Goal: Task Accomplishment & Management: Use online tool/utility

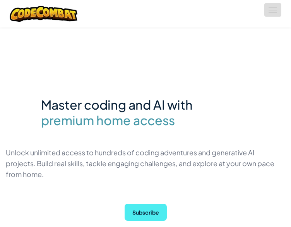
click at [277, 14] on button "Toggle navigation" at bounding box center [272, 10] width 17 height 14
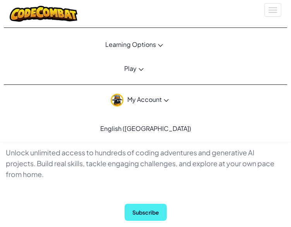
click at [156, 46] on link "Learning Options" at bounding box center [134, 44] width 272 height 21
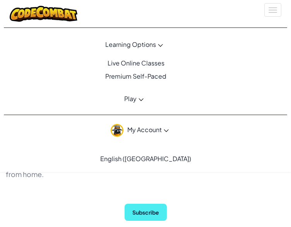
click at [156, 46] on link "Learning Options" at bounding box center [134, 44] width 272 height 21
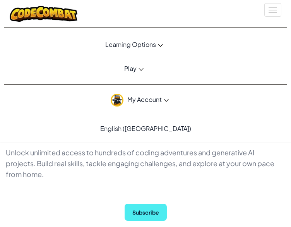
click at [142, 69] on icon at bounding box center [141, 69] width 5 height 3
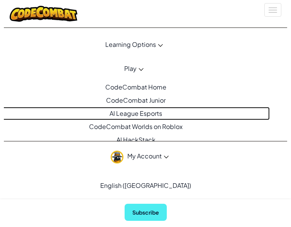
click at [138, 111] on link "AI League Esports" at bounding box center [134, 113] width 272 height 13
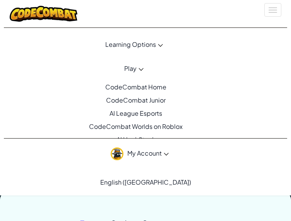
scroll to position [114, 0]
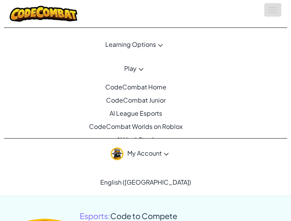
click at [278, 10] on button "Toggle navigation" at bounding box center [272, 10] width 17 height 14
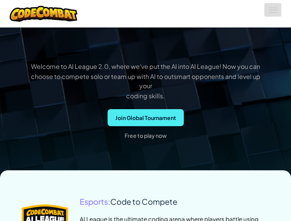
scroll to position [126, 0]
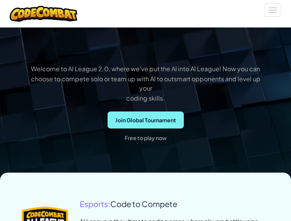
click at [142, 122] on span "Join Global Tournament" at bounding box center [146, 120] width 76 height 17
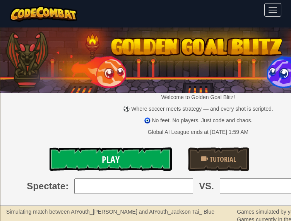
click at [143, 154] on link "Play" at bounding box center [111, 159] width 122 height 23
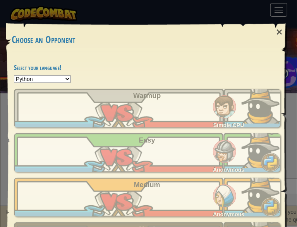
scroll to position [50, 0]
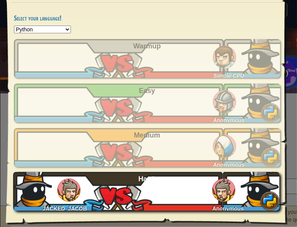
click at [127, 186] on div "JACKED_JACOB Anonymous Hard" at bounding box center [146, 191] width 266 height 39
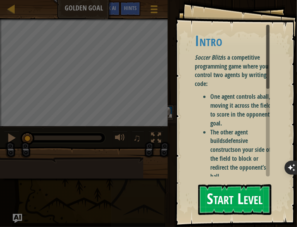
click at [205, 199] on button "Start Level" at bounding box center [234, 199] width 73 height 31
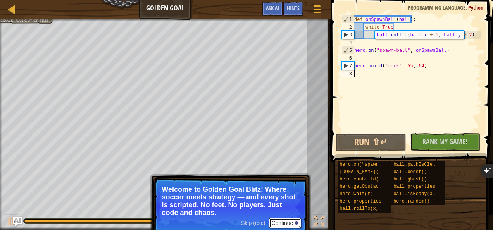
click at [280, 219] on button "Continue" at bounding box center [285, 223] width 32 height 10
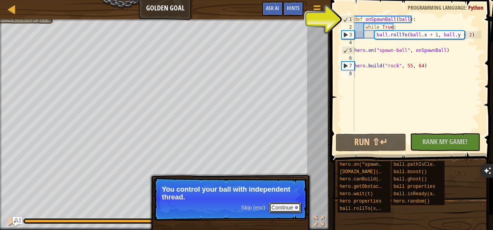
click at [294, 209] on button "Continue" at bounding box center [285, 208] width 32 height 10
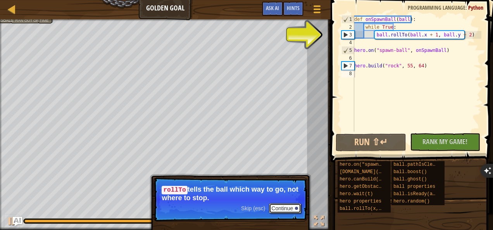
click at [294, 209] on button "Continue" at bounding box center [285, 208] width 32 height 10
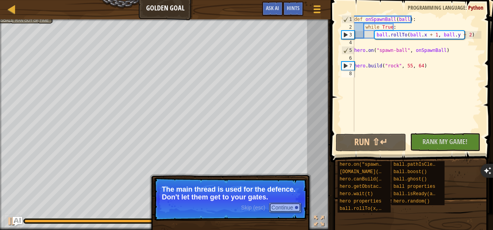
click at [292, 210] on button "Continue" at bounding box center [285, 208] width 32 height 10
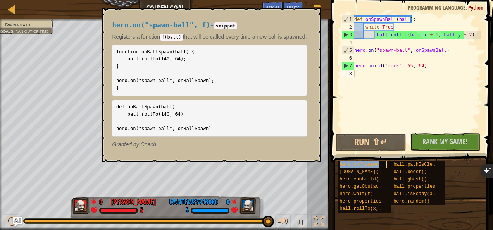
click at [297, 164] on span "hero.on("spawn-ball", f)" at bounding box center [372, 164] width 67 height 5
type textarea "S"
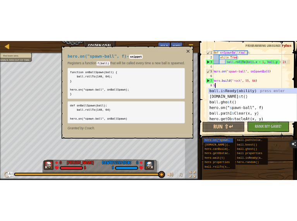
scroll to position [3, 0]
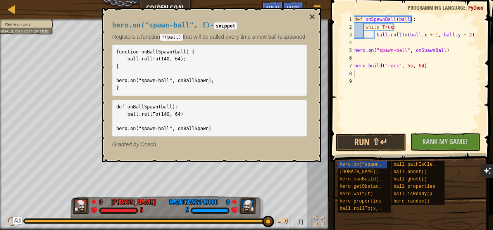
click at [297, 182] on div "hero.on("spawn-ball", f) hero.build(type, x, y) hero.canBuild(x, y) hero.getObs…" at bounding box center [412, 187] width 150 height 52
click at [297, 173] on span "hero.build(type, x, y)" at bounding box center [374, 171] width 70 height 5
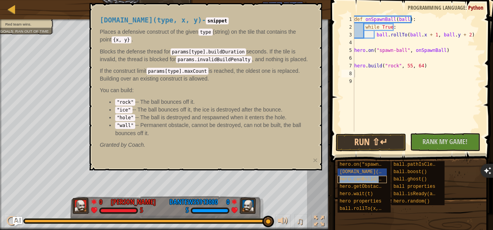
click at [297, 180] on span "hero.canBuild(x, y)" at bounding box center [365, 179] width 53 height 5
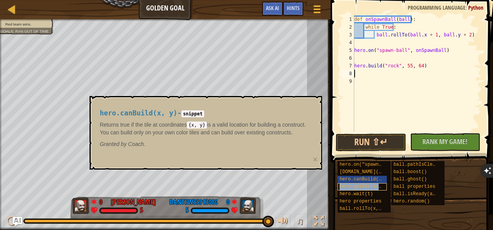
click at [297, 187] on span "hero.getObstacleAt(x, y)" at bounding box center [372, 186] width 67 height 5
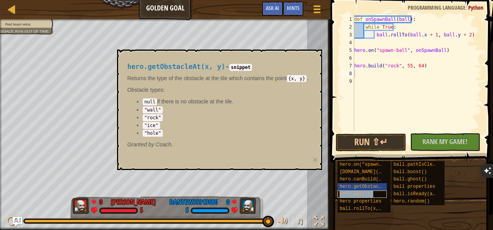
click at [297, 192] on span "hero.wait(t)" at bounding box center [355, 193] width 33 height 5
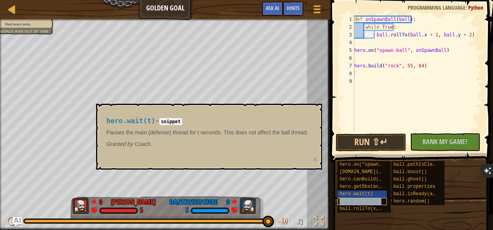
click at [297, 201] on span "hero properties" at bounding box center [360, 201] width 42 height 5
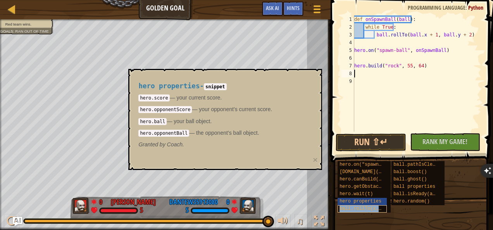
click at [297, 208] on span "ball.rollTo(x, y)" at bounding box center [362, 208] width 47 height 5
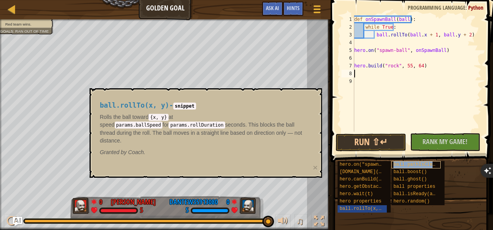
click at [297, 163] on span "ball.pathIsClear(x, y)" at bounding box center [423, 164] width 61 height 5
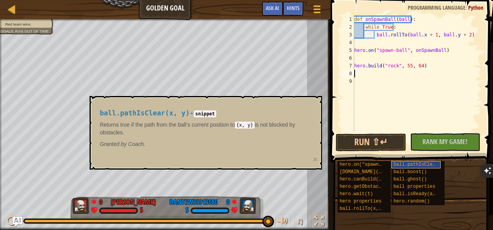
type textarea "S"
click at [297, 186] on div "hero.on("spawn-ball", f) hero.build(type, x, y) hero.canBuild(x, y) hero.getObs…" at bounding box center [412, 187] width 150 height 52
click at [297, 175] on div "ball.boost()" at bounding box center [415, 171] width 49 height 7
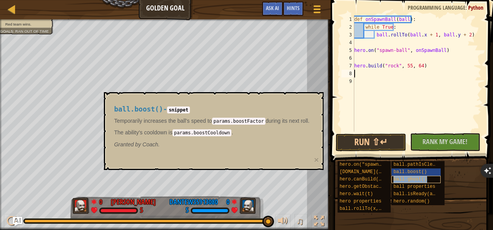
click at [297, 180] on span "ball.ghost()" at bounding box center [409, 179] width 33 height 5
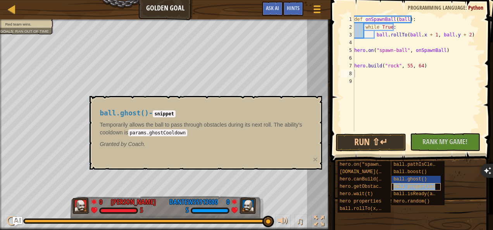
click at [297, 187] on span "ball properties" at bounding box center [414, 186] width 42 height 5
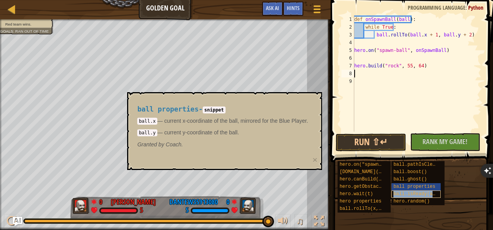
click at [297, 191] on div "ball.isReady(ability)" at bounding box center [415, 194] width 49 height 7
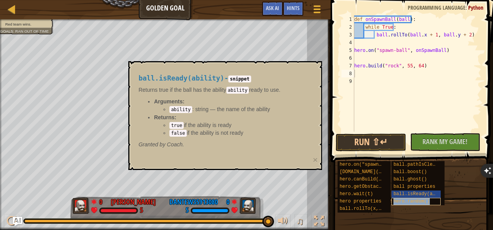
click at [297, 198] on div "hero.random()" at bounding box center [415, 201] width 49 height 7
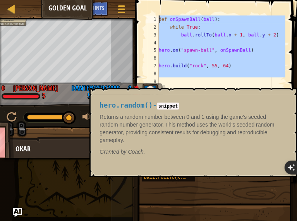
drag, startPoint x: 191, startPoint y: 79, endPoint x: 144, endPoint y: 2, distance: 89.8
click at [144, 4] on div "1 2 3 4 5 6 7 8 9 def onSpawnBall ( ball ) : while True : ball . rollTo ( ball …" at bounding box center [215, 81] width 164 height 154
type textarea "def onSpawnBall(ball): while True:"
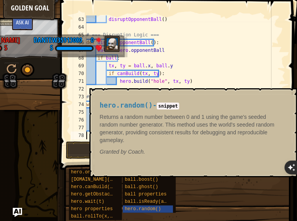
scroll to position [480, 0]
click at [239, 187] on div "hero.on("spawn-ball", f) hero.build(type, x, y) hero.canBuild(x, y) hero.getObs…" at bounding box center [180, 194] width 223 height 52
click at [157, 209] on span "hero.random()" at bounding box center [143, 208] width 36 height 5
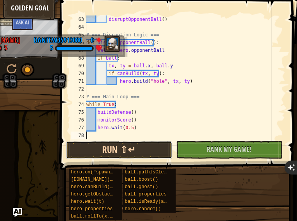
click at [146, 150] on button "Run ⇧↵" at bounding box center [119, 150] width 106 height 18
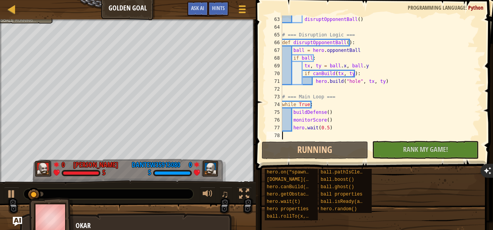
scroll to position [472, 0]
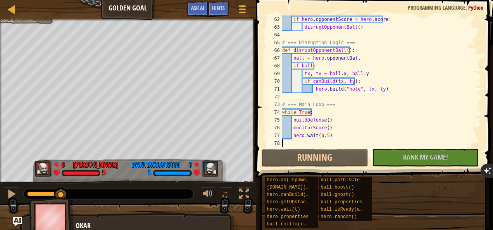
drag, startPoint x: 46, startPoint y: 192, endPoint x: 83, endPoint y: 194, distance: 36.4
click at [83, 194] on div at bounding box center [109, 194] width 170 height 10
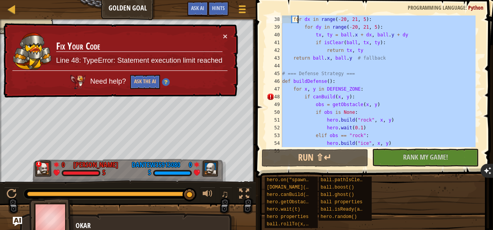
scroll to position [0, 0]
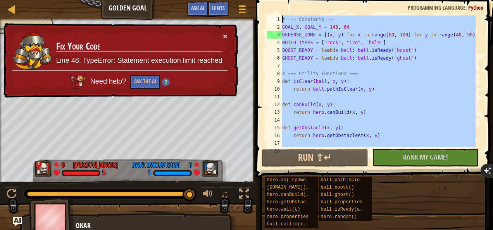
drag, startPoint x: 328, startPoint y: 142, endPoint x: 294, endPoint y: -7, distance: 152.7
click at [294, 0] on html "Ladder Golden Goal Game Menu Done Hints Ask AI 1 הההההההההההההההההההההההההההההה…" at bounding box center [246, 115] width 493 height 230
type textarea "# === Constants === GOAL_X, GOAL_Y = 140, 64"
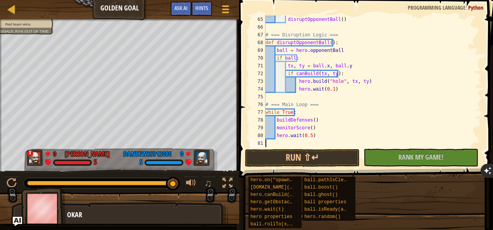
scroll to position [496, 0]
click at [297, 154] on button "Run ⇧↵" at bounding box center [302, 158] width 115 height 18
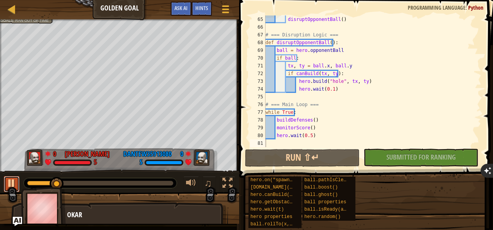
click at [14, 180] on div at bounding box center [12, 183] width 10 height 10
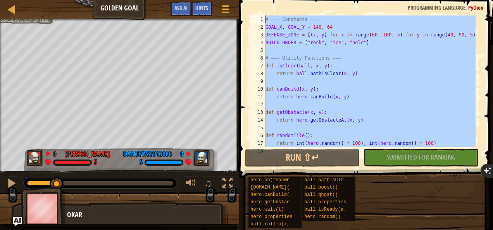
scroll to position [0, 0]
drag, startPoint x: 294, startPoint y: 142, endPoint x: 280, endPoint y: -18, distance: 160.6
click at [280, 0] on html "Ladder Golden Goal Game Menu Done Hints Ask AI 1 הההההההההההההההההההההההההההההה…" at bounding box center [246, 115] width 493 height 230
type textarea "# === Constants === GOAL_X, GOAL_Y = 140, 64"
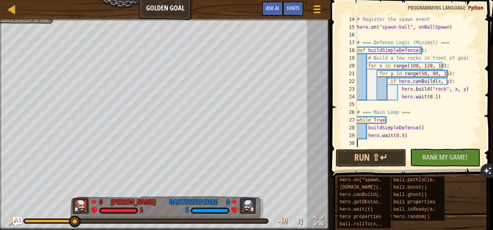
scroll to position [101, 0]
click at [297, 154] on button "Run ⇧↵" at bounding box center [370, 158] width 70 height 18
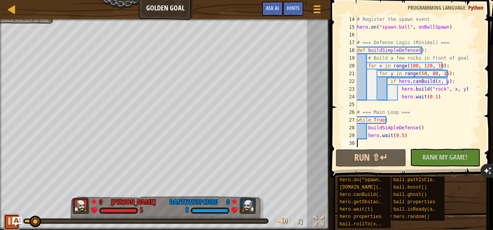
click at [5, 221] on button at bounding box center [11, 222] width 15 height 16
click at [7, 222] on div at bounding box center [12, 221] width 10 height 10
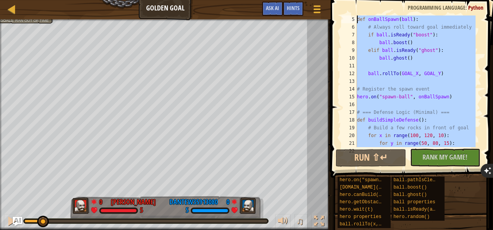
scroll to position [0, 0]
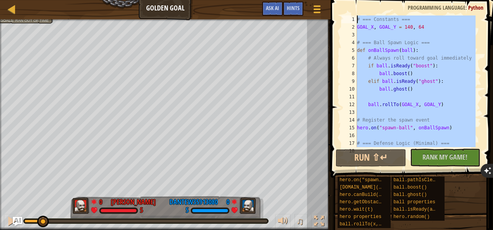
drag, startPoint x: 362, startPoint y: 142, endPoint x: 348, endPoint y: 0, distance: 143.5
click at [297, 0] on html "Ladder Golden Goal Game Menu Done Hints Ask AI 1 הההההההההההההההההההההההההההההה…" at bounding box center [246, 115] width 493 height 230
type textarea "# === Constants === GOAL_X, GOAL_Y = 140, 64"
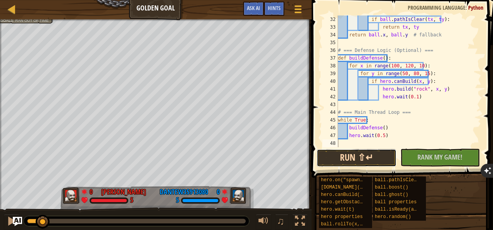
scroll to position [240, 0]
click at [297, 149] on button "Run ⇧↵" at bounding box center [355, 158] width 79 height 18
click at [297, 156] on button "Running" at bounding box center [355, 158] width 79 height 18
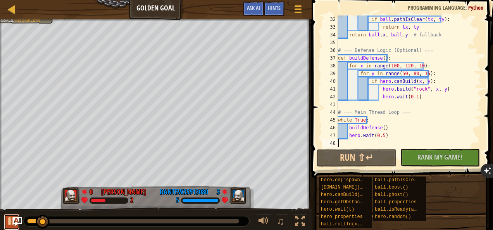
click at [10, 221] on div at bounding box center [12, 221] width 10 height 10
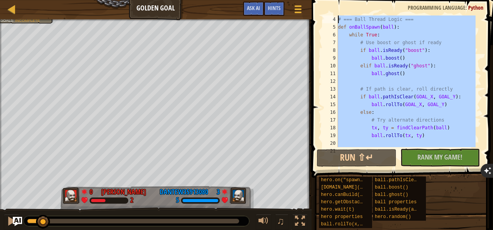
scroll to position [0, 0]
drag, startPoint x: 353, startPoint y: 144, endPoint x: 335, endPoint y: -2, distance: 146.8
click at [297, 0] on html "Ladder Golden Goal Game Menu Done Hints Ask AI 1 הההההההההההההההההההההההההההההה…" at bounding box center [246, 115] width 493 height 230
type textarea "# === Constants === GOAL_X, GOAL_Y = 140, 64"
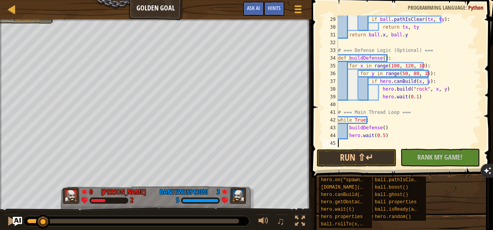
scroll to position [225, 0]
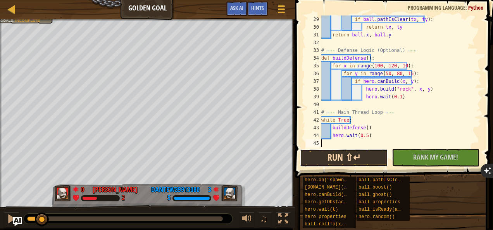
click at [297, 160] on button "Run ⇧↵" at bounding box center [344, 158] width 88 height 18
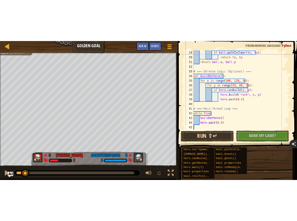
scroll to position [217, 0]
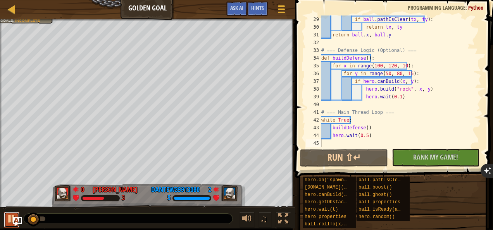
click at [7, 220] on div at bounding box center [12, 219] width 10 height 10
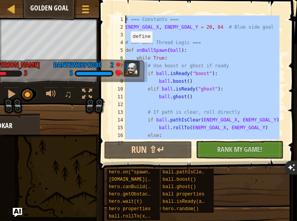
scroll to position [0, 0]
drag, startPoint x: 134, startPoint y: 136, endPoint x: 113, endPoint y: -16, distance: 153.5
click at [113, 0] on html "Ladder Golden Goal Game Menu Done Hints Ask AI 1 הההההההההההההההההההההההההההההה…" at bounding box center [148, 110] width 297 height 221
type textarea "# === Constants === ENEMY_GOAL_X, ENEMY_GOAL_Y = 20, 64 # Blue side goal"
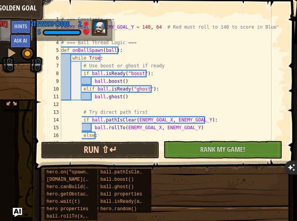
click at [130, 149] on button "Run ⇧↵" at bounding box center [100, 150] width 119 height 18
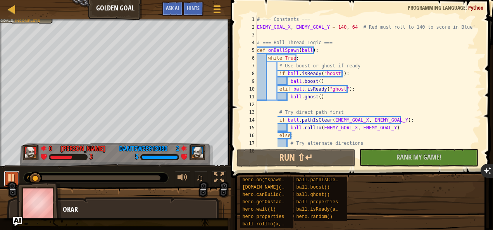
click at [8, 176] on div at bounding box center [12, 178] width 10 height 10
